Goal: Information Seeking & Learning: Compare options

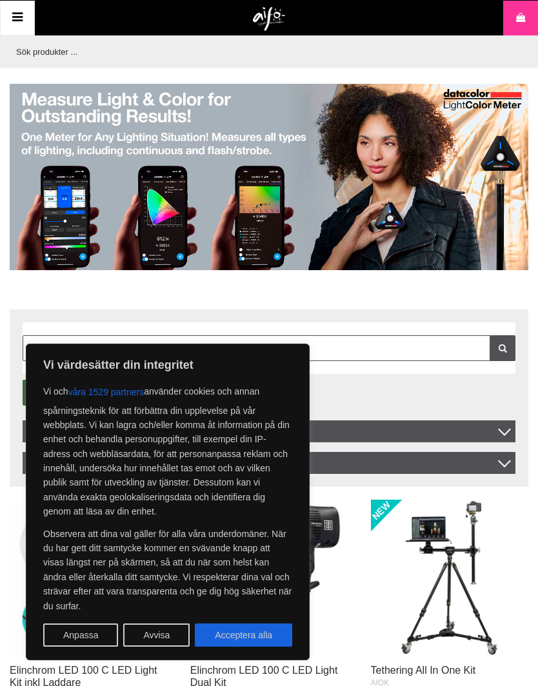
click at [236, 626] on button "Acceptera alla" at bounding box center [243, 634] width 97 height 23
checkbox input "true"
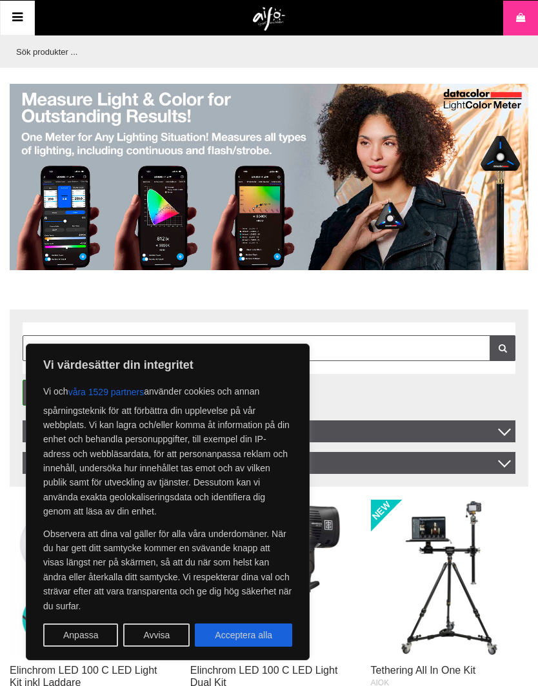
checkbox input "true"
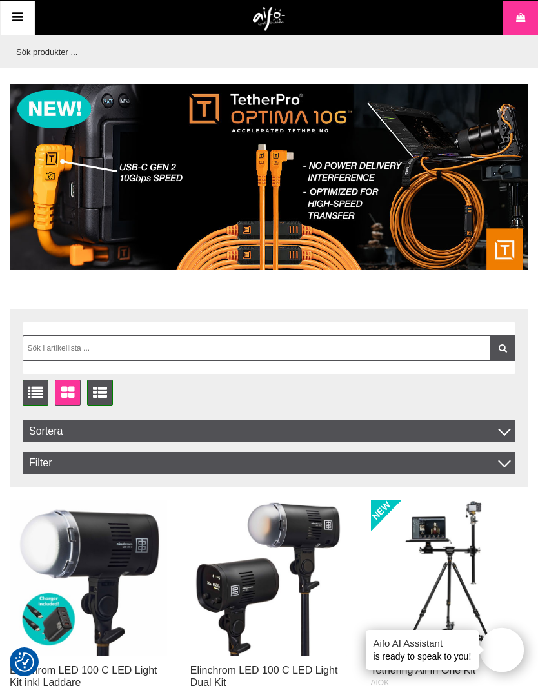
click at [16, 15] on icon at bounding box center [17, 17] width 15 height 19
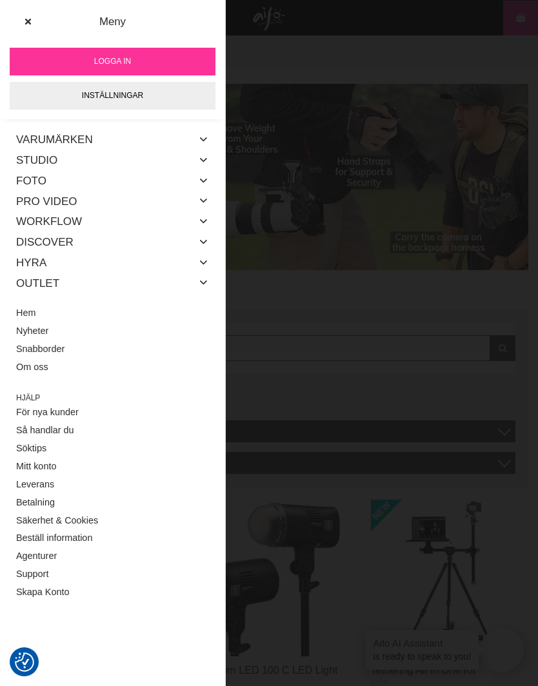
click at [29, 160] on link "Studio" at bounding box center [36, 160] width 41 height 21
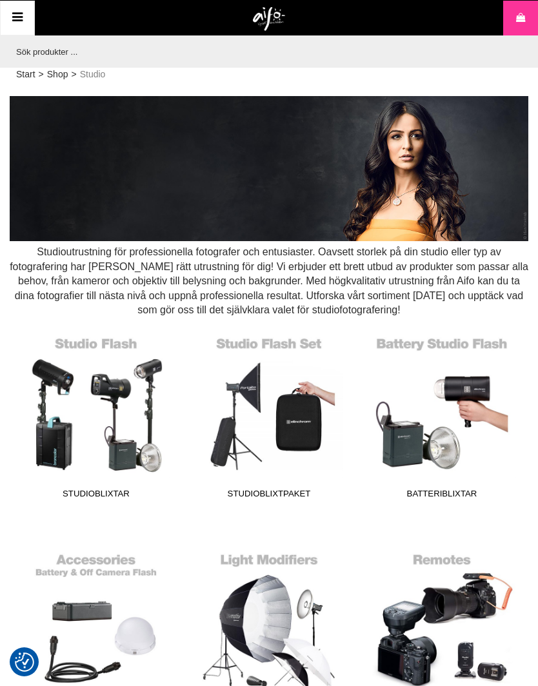
checkbox input "true"
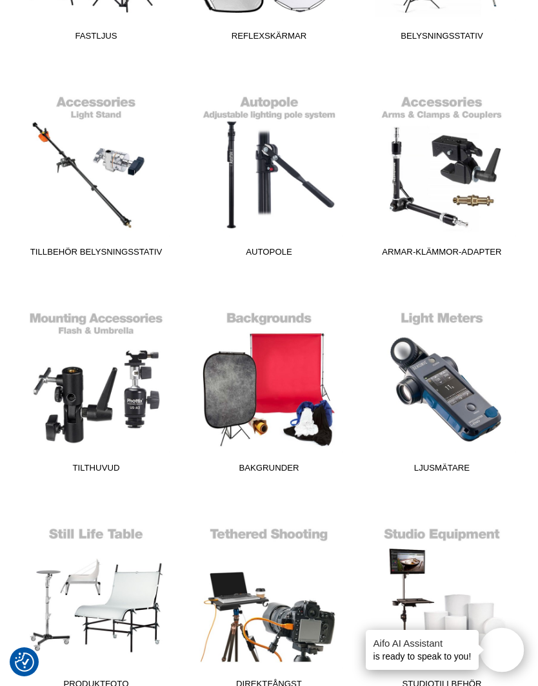
scroll to position [910, 0]
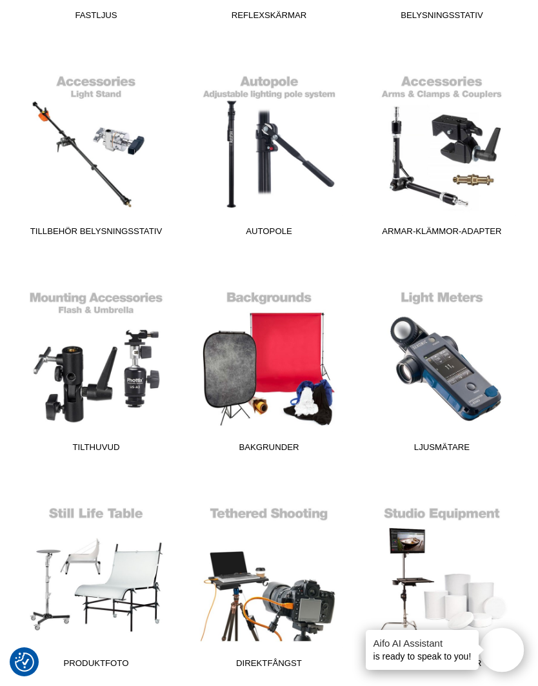
click at [273, 365] on link "Bakgrunder" at bounding box center [268, 371] width 157 height 174
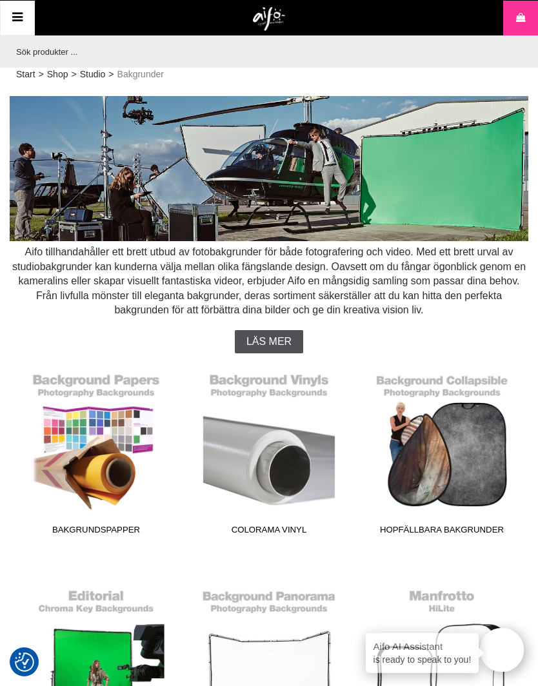
click at [470, 477] on link "Hopfällbara Bakgrunder" at bounding box center [441, 453] width 157 height 174
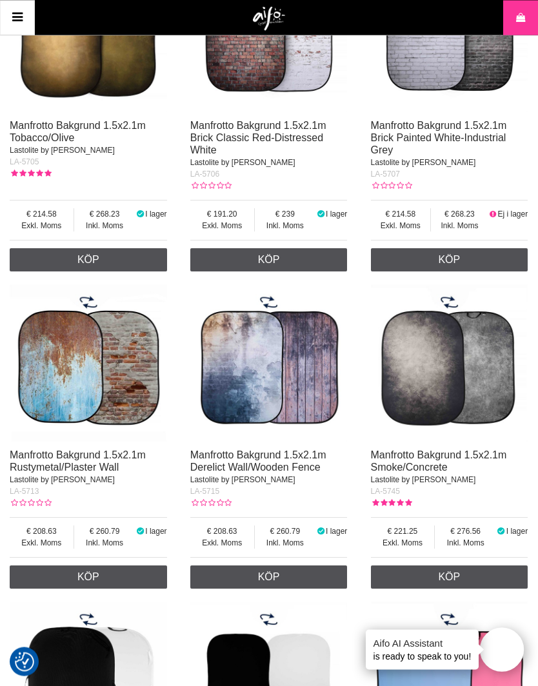
scroll to position [930, 0]
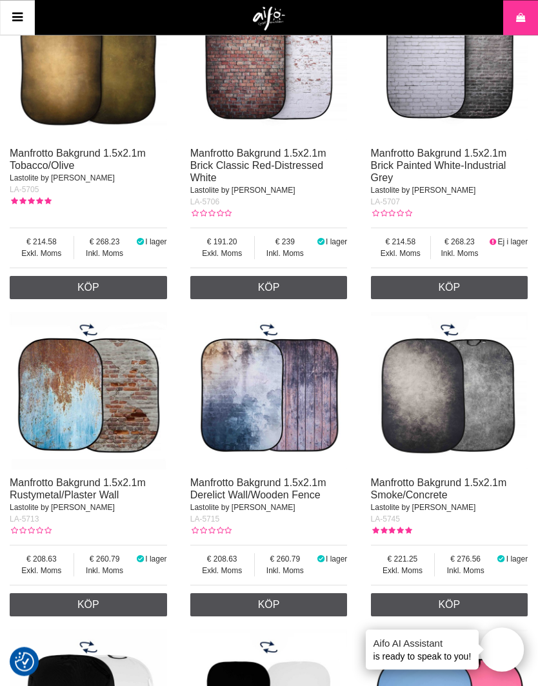
click at [473, 429] on img at bounding box center [449, 391] width 157 height 157
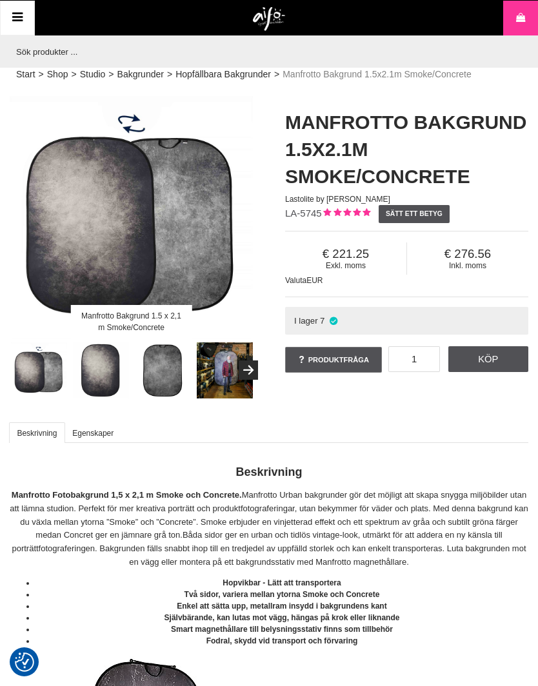
click at [93, 369] on img at bounding box center [101, 370] width 57 height 57
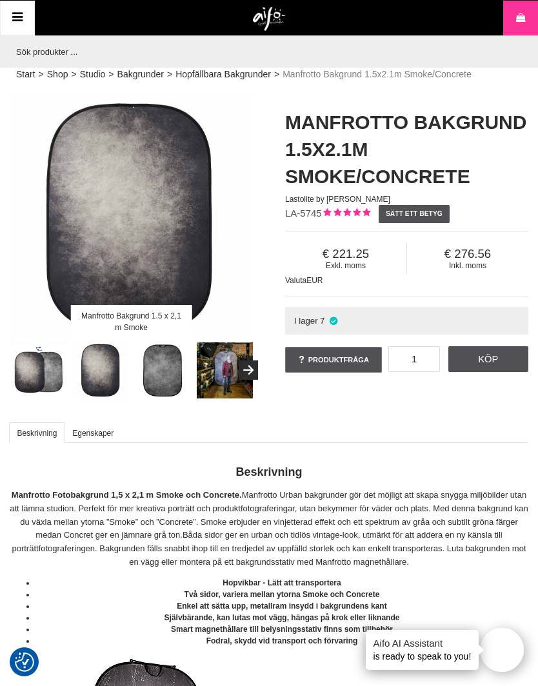
click at [157, 370] on img at bounding box center [163, 370] width 57 height 57
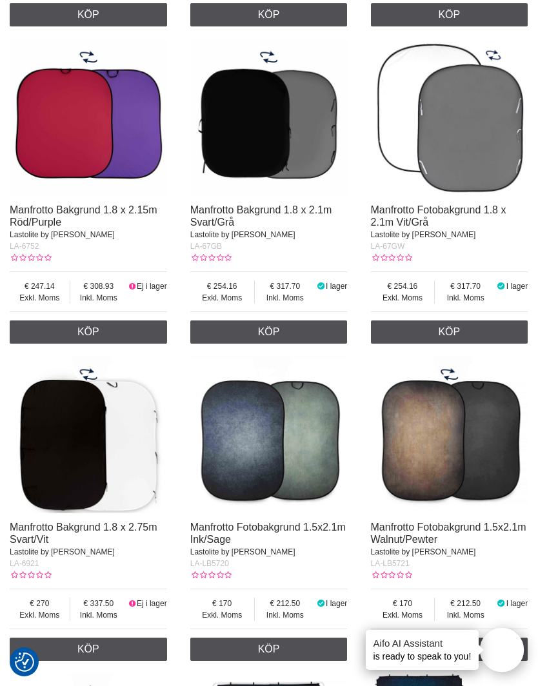
scroll to position [1857, 0]
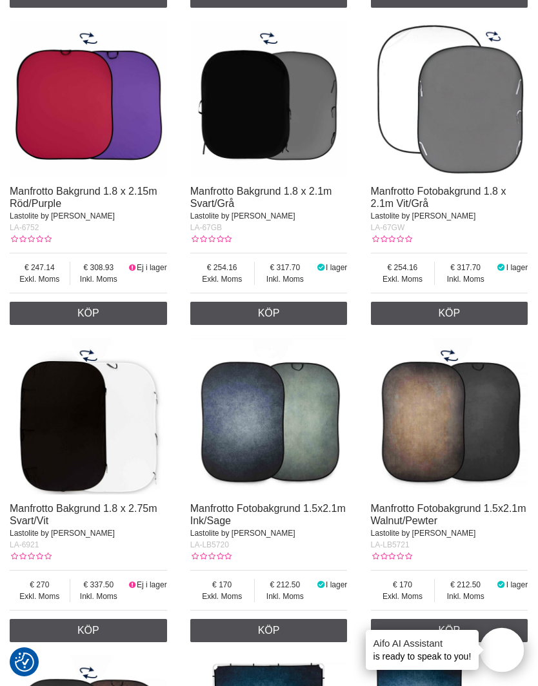
click at [253, 438] on img at bounding box center [268, 416] width 157 height 157
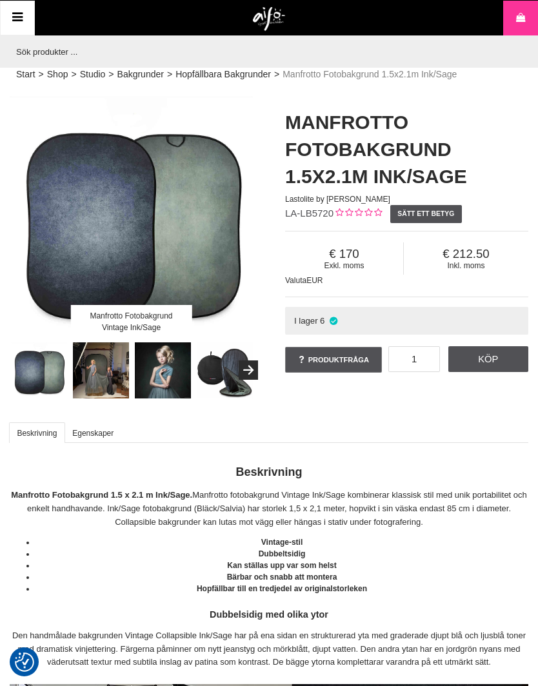
checkbox input "true"
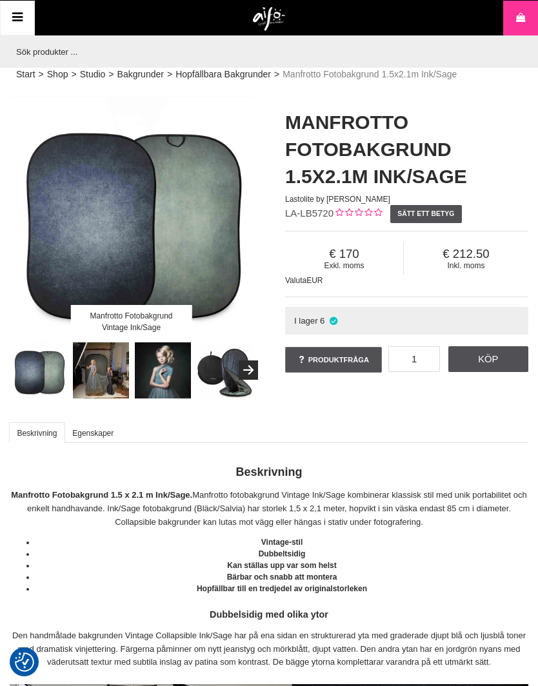
click at [99, 367] on img at bounding box center [101, 370] width 57 height 57
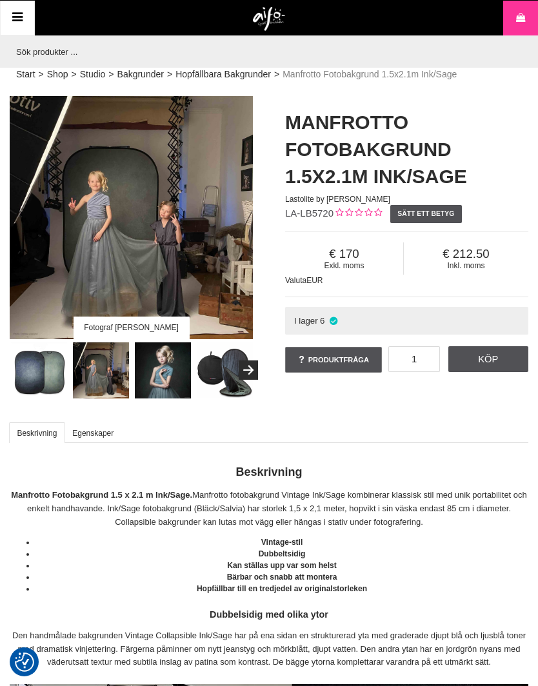
click at [247, 371] on button "Next" at bounding box center [247, 369] width 19 height 19
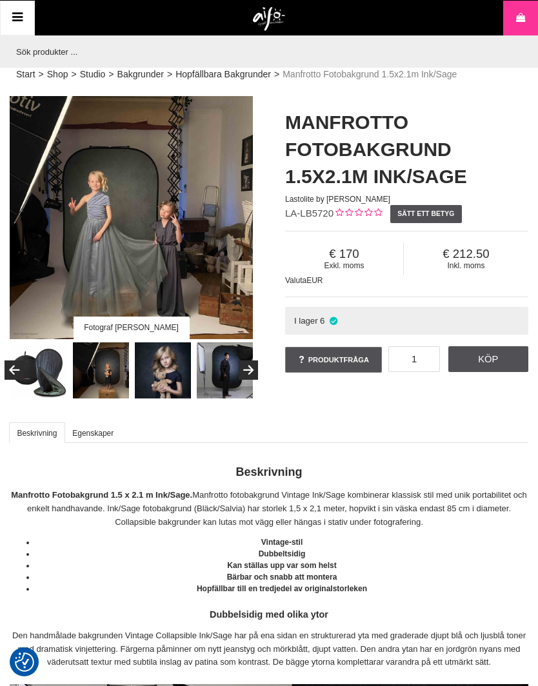
click at [253, 366] on icon "Next" at bounding box center [247, 371] width 15 height 12
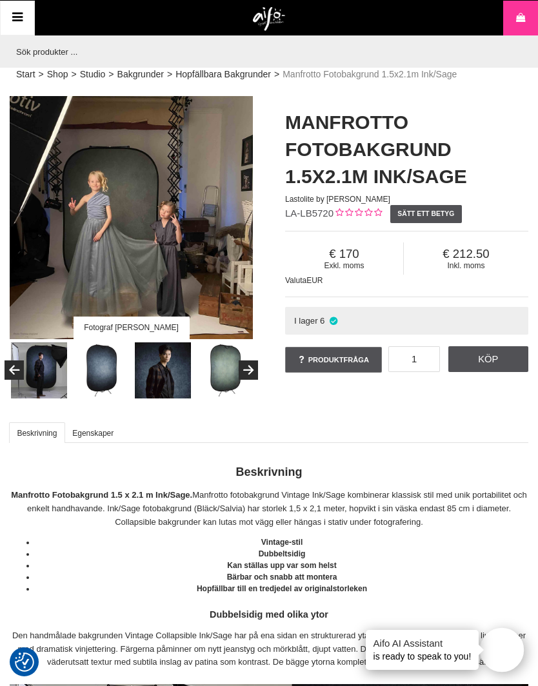
click at [249, 369] on icon "Next" at bounding box center [247, 371] width 15 height 12
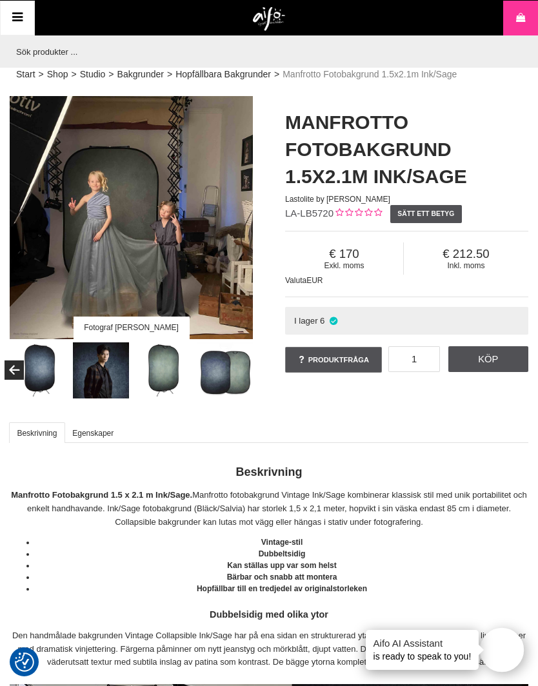
click at [99, 374] on img at bounding box center [101, 370] width 57 height 57
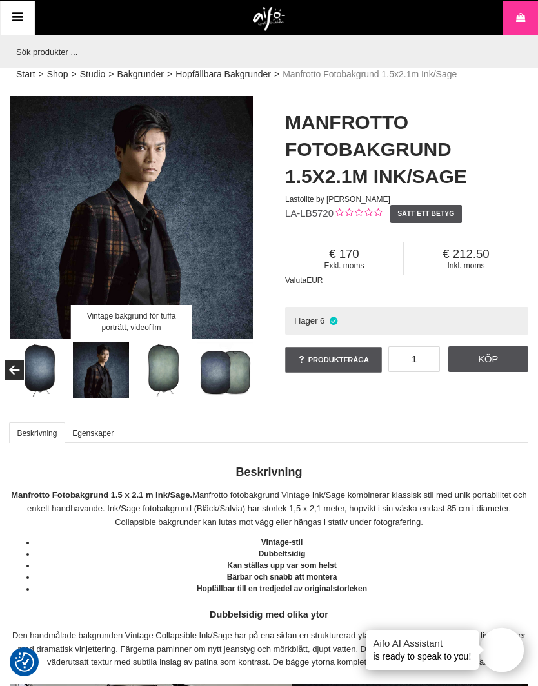
click at [156, 366] on img at bounding box center [163, 370] width 57 height 57
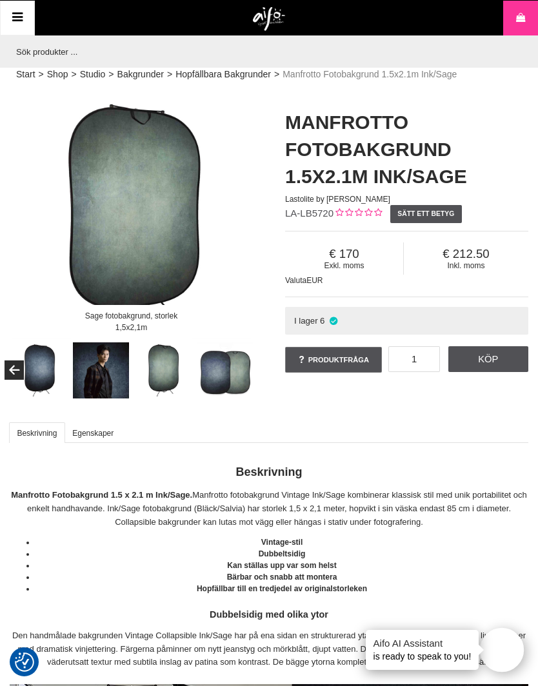
click at [100, 76] on link "Studio" at bounding box center [93, 75] width 26 height 14
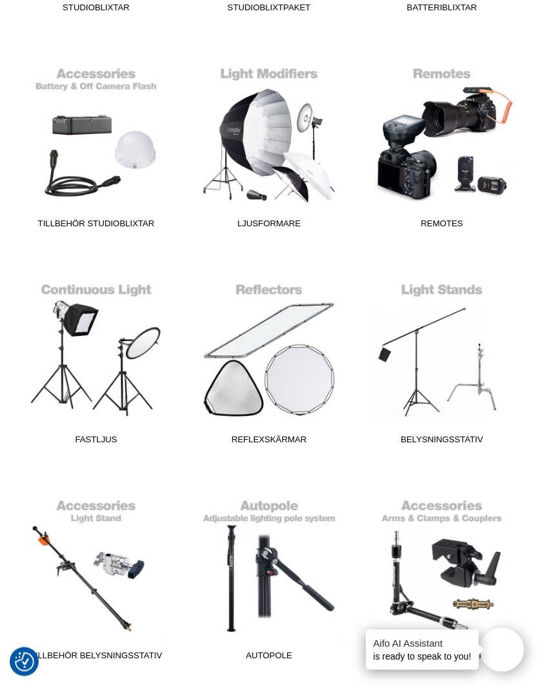
scroll to position [486, 0]
click at [305, 379] on link "Reflexskärmar" at bounding box center [268, 363] width 157 height 174
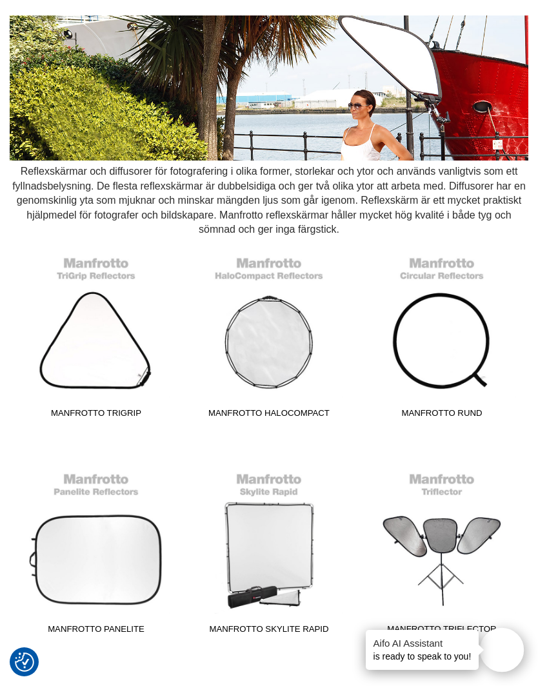
scroll to position [99, 0]
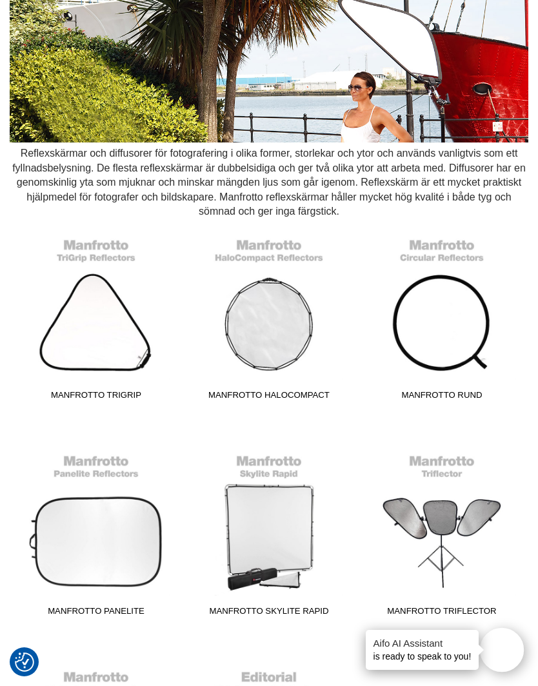
click at [458, 255] on link "Manfrotto Rund" at bounding box center [441, 318] width 157 height 174
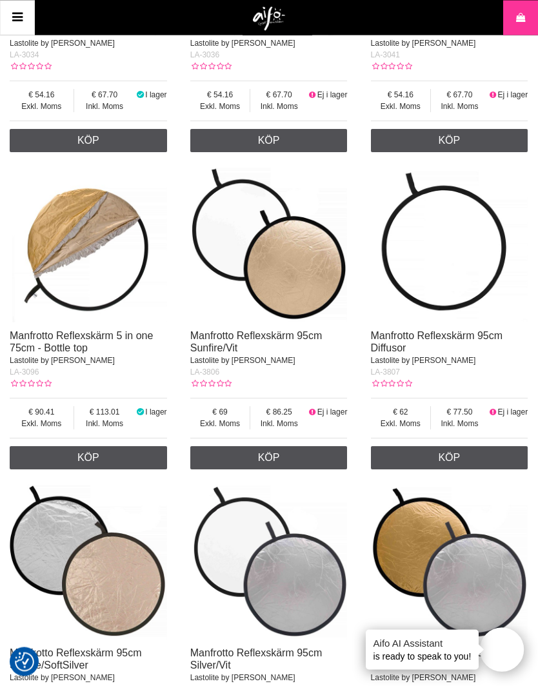
scroll to position [2003, 0]
click at [260, 261] on img at bounding box center [268, 243] width 157 height 157
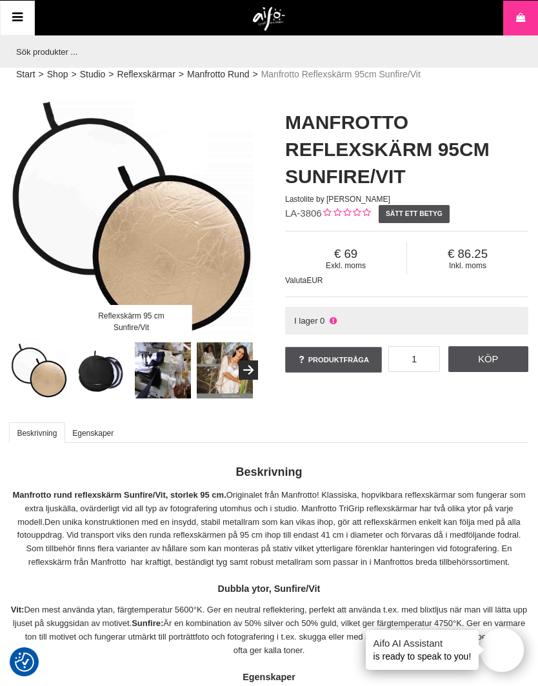
click at [108, 378] on img at bounding box center [101, 370] width 57 height 57
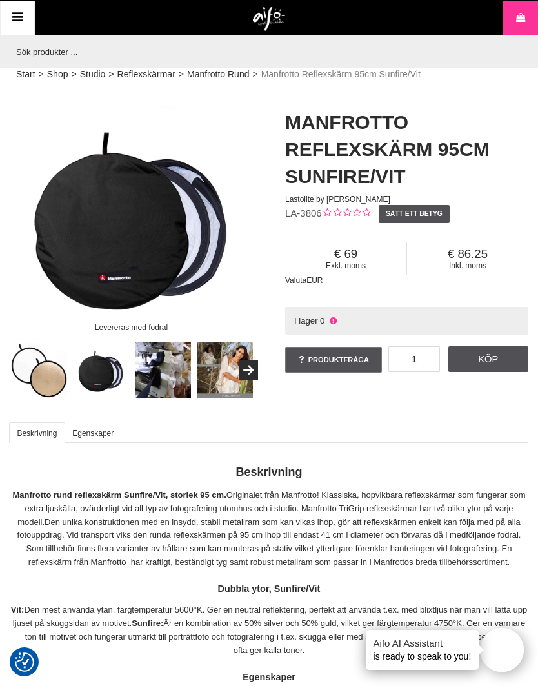
click at [179, 371] on img at bounding box center [163, 370] width 57 height 57
